Goal: Information Seeking & Learning: Learn about a topic

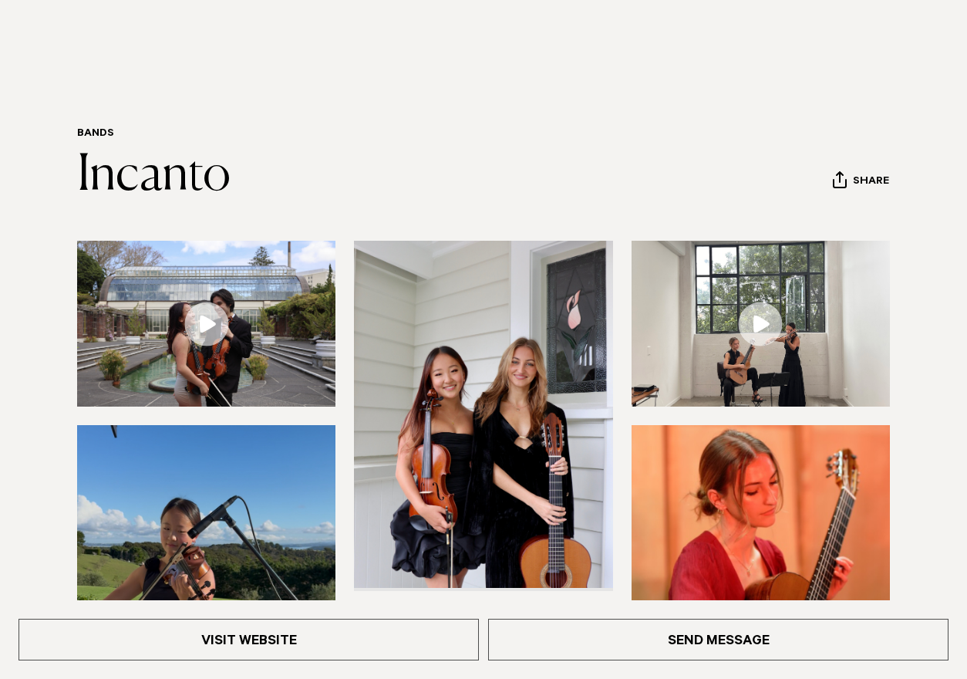
scroll to position [190, 0]
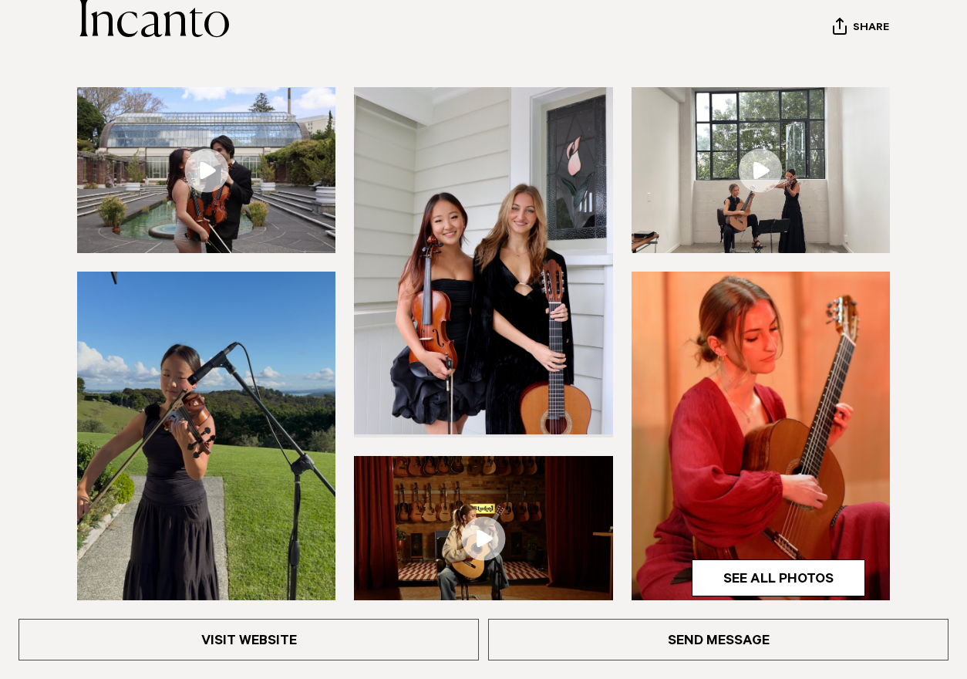
click at [452, 327] on img at bounding box center [483, 260] width 258 height 347
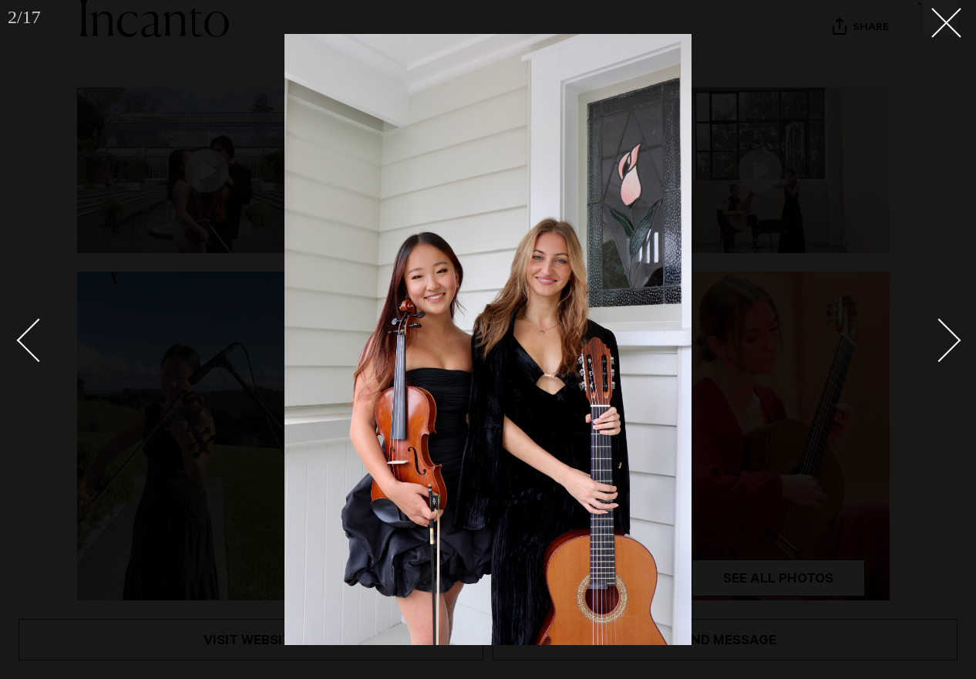
click at [945, 344] on div "Next slide" at bounding box center [940, 340] width 44 height 44
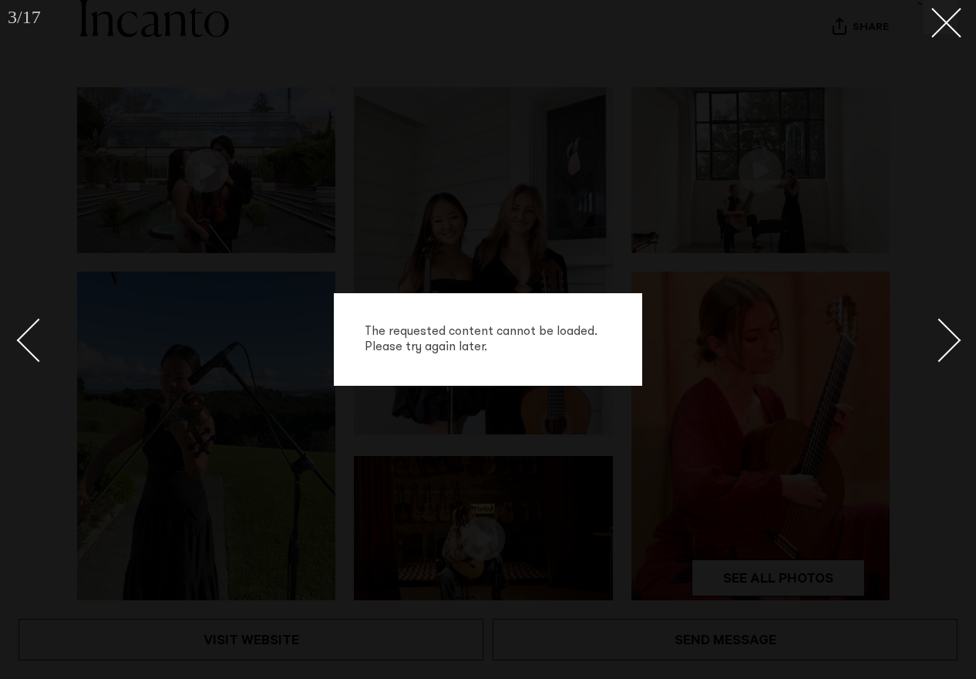
click at [946, 344] on div "Next slide" at bounding box center [940, 340] width 44 height 44
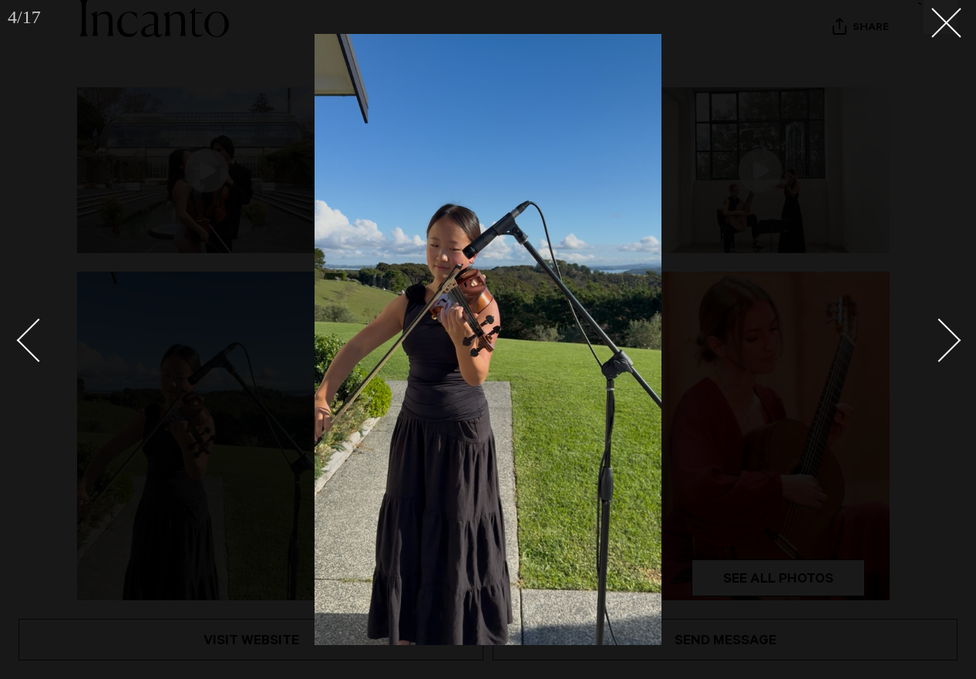
click at [946, 344] on div "Next slide" at bounding box center [940, 340] width 44 height 44
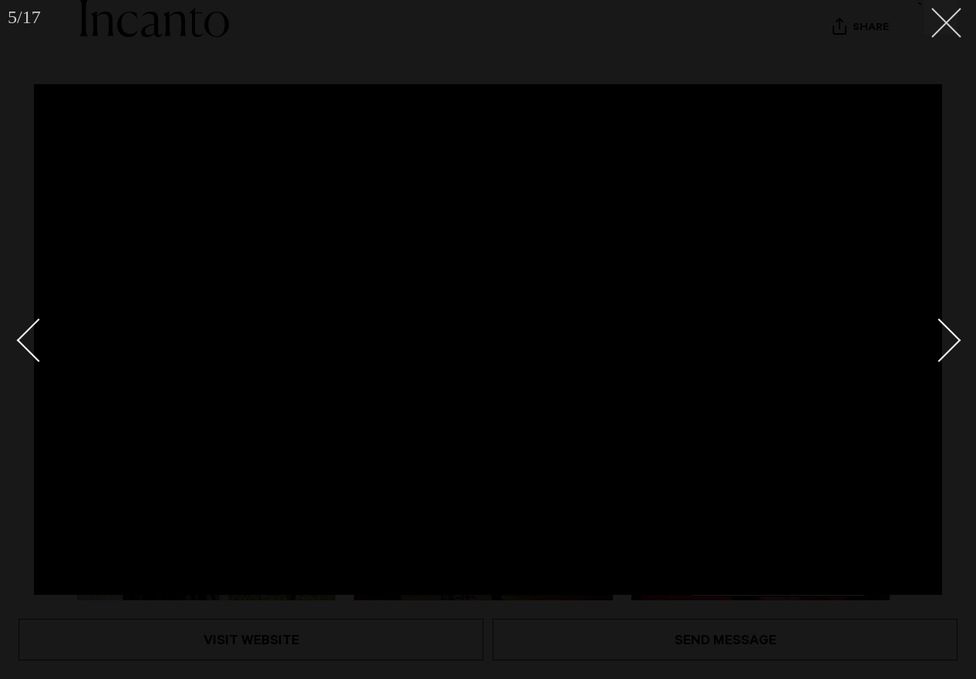
click at [945, 17] on icon at bounding box center [940, 17] width 19 height 19
